Goal: Task Accomplishment & Management: Manage account settings

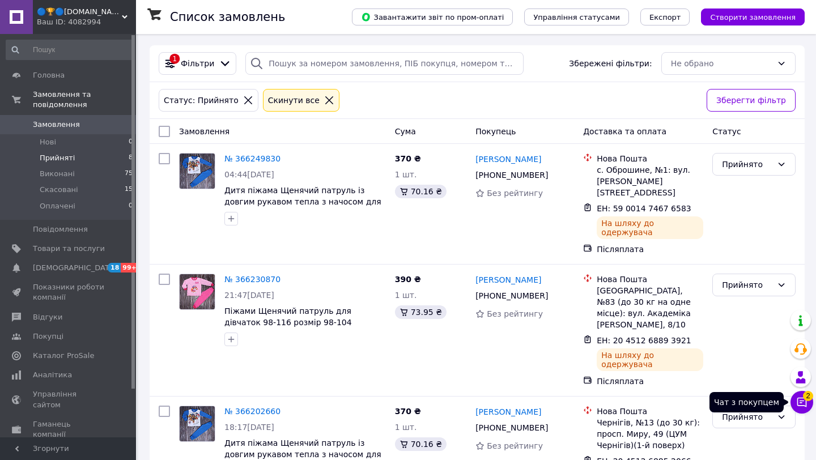
click at [801, 403] on icon at bounding box center [803, 403] width 10 height 10
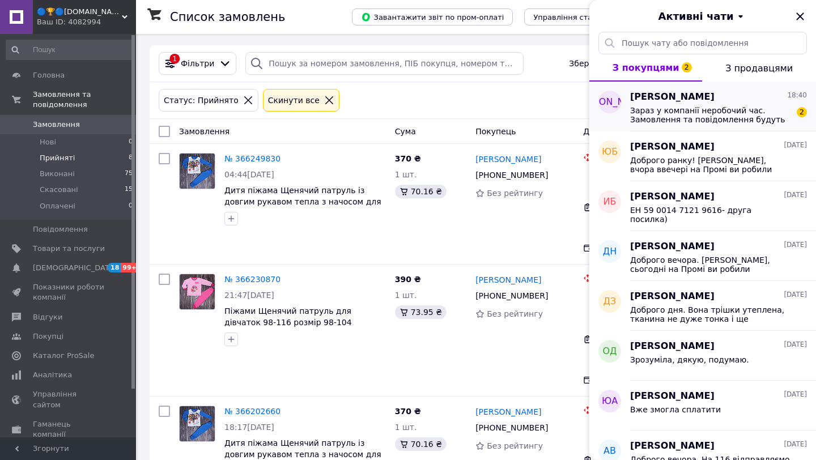
click at [652, 128] on div "Антонина Матюха 18:40 Зараз у компанії неробочий час. Замовлення та повідомленн…" at bounding box center [723, 107] width 186 height 50
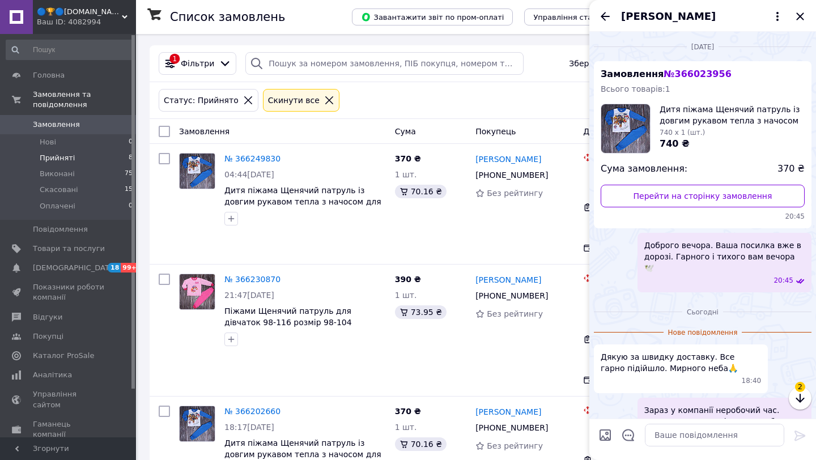
scroll to position [43, 0]
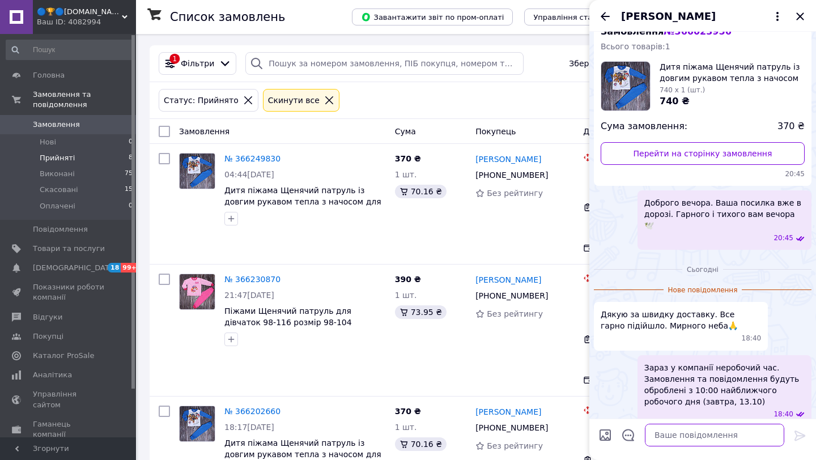
click at [659, 435] on textarea at bounding box center [714, 435] width 139 height 23
click at [444, 341] on div "390 ₴ 1 шт. 73.95 ₴" at bounding box center [431, 330] width 81 height 122
click at [74, 159] on li "Прийняті 8" at bounding box center [69, 158] width 139 height 16
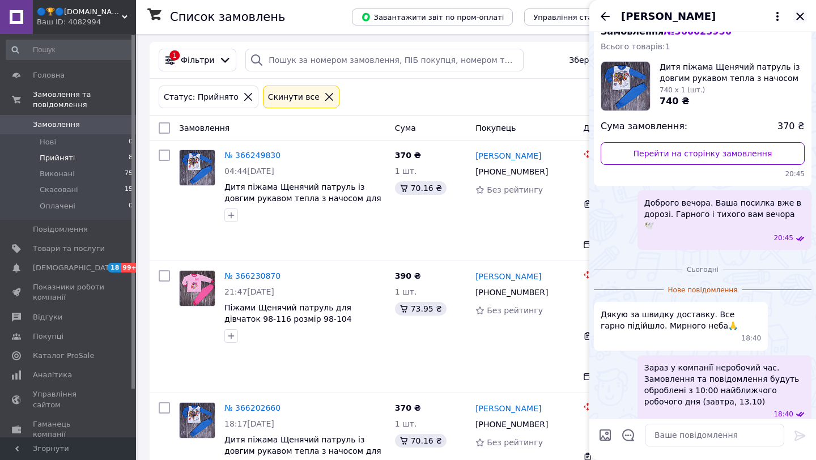
click at [799, 17] on icon "Закрити" at bounding box center [799, 15] width 7 height 7
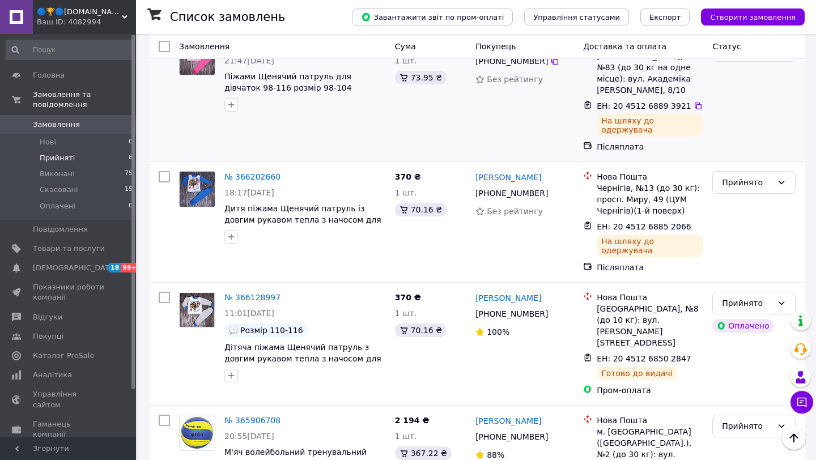
scroll to position [220, 0]
